Goal: Task Accomplishment & Management: Complete application form

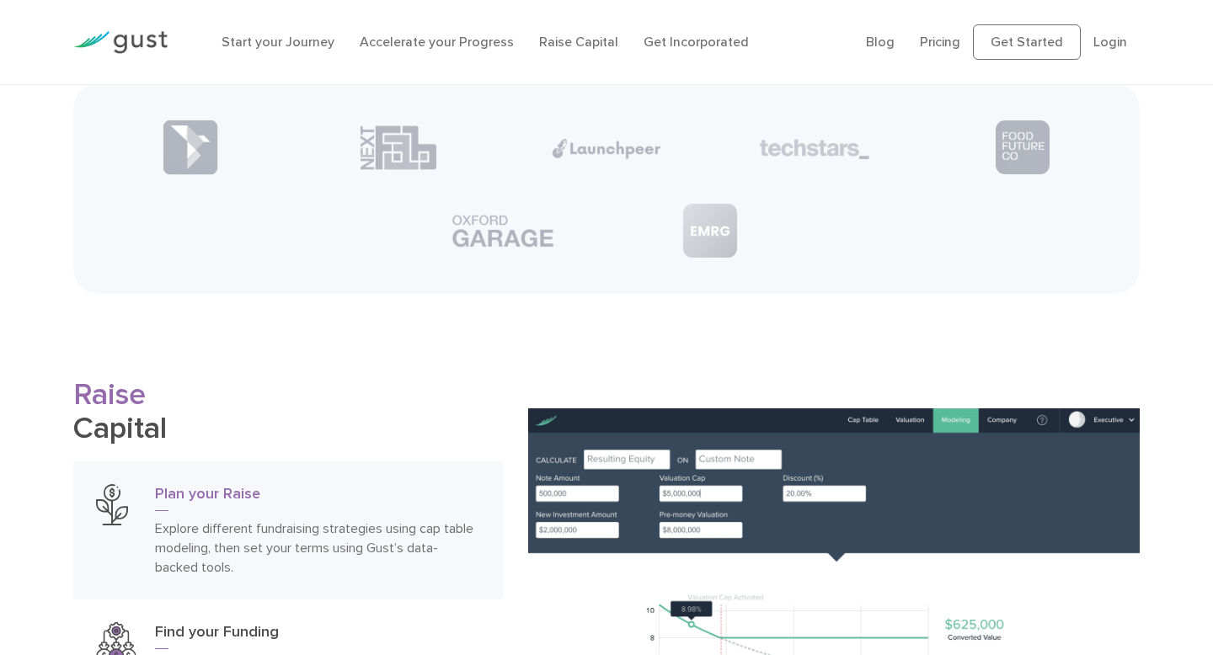
scroll to position [2619, 0]
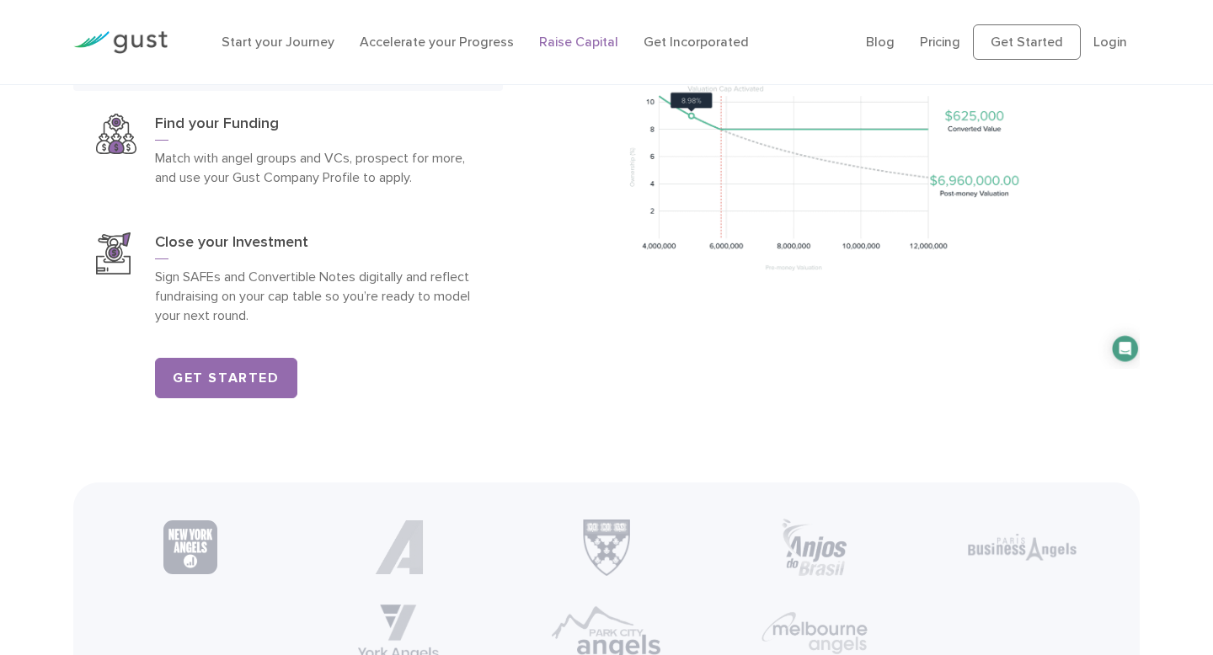
click at [550, 35] on link "Raise Capital" at bounding box center [578, 42] width 79 height 16
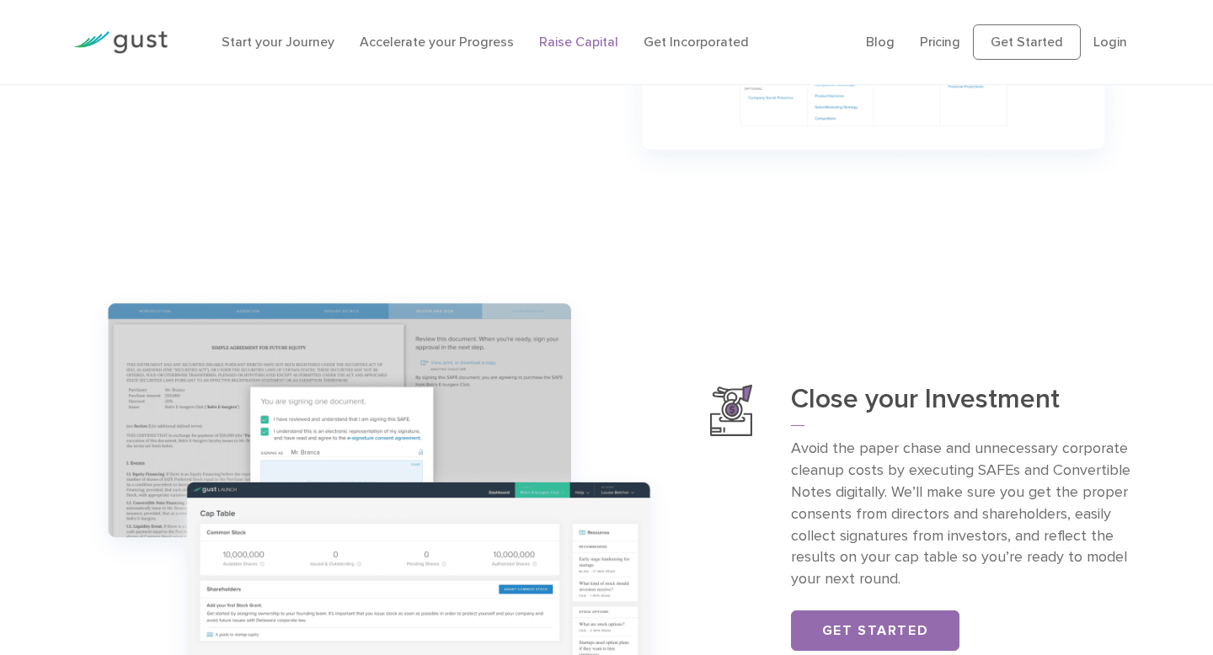
scroll to position [1256, 0]
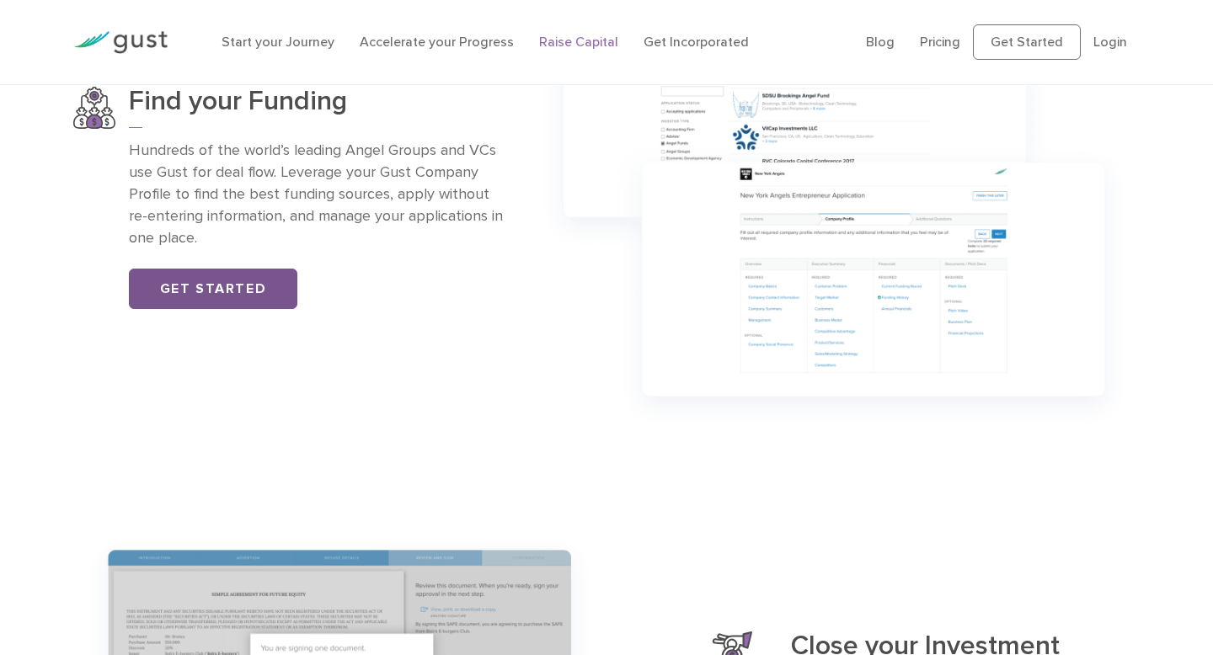
click at [223, 286] on link "Get Started" at bounding box center [213, 289] width 168 height 40
